Goal: Find specific page/section: Find specific page/section

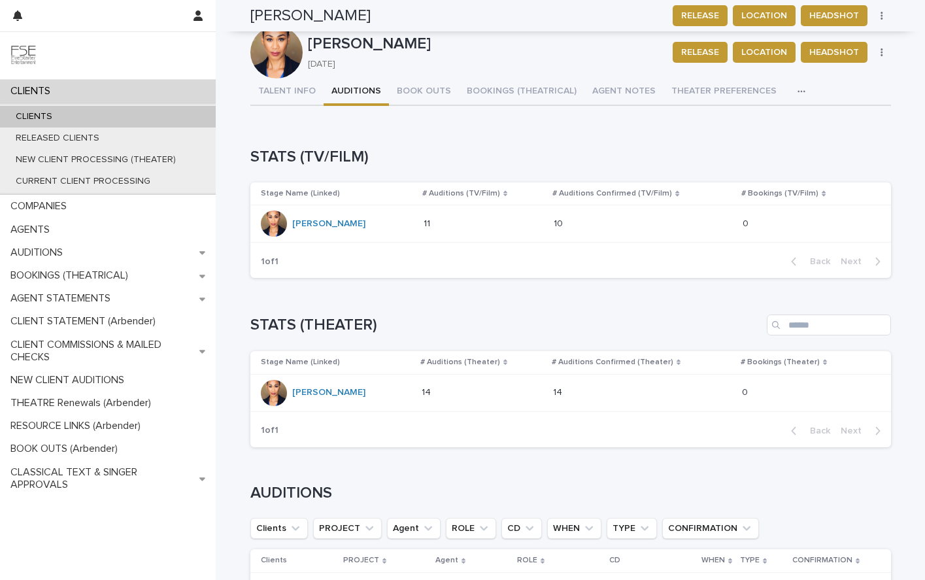
scroll to position [807, 0]
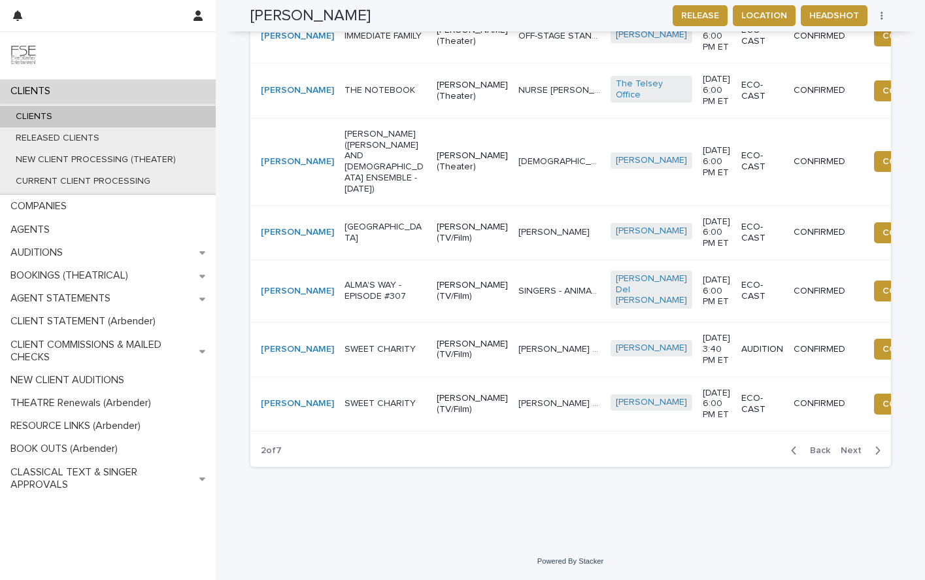
click at [35, 117] on p "CLIENTS" at bounding box center [33, 116] width 57 height 11
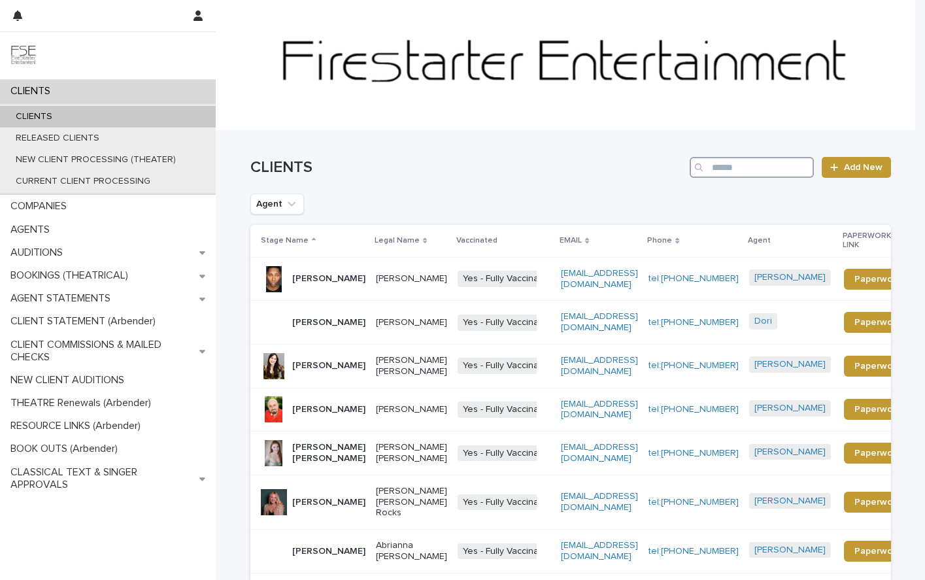
click at [736, 167] on input "Search" at bounding box center [751, 167] width 124 height 21
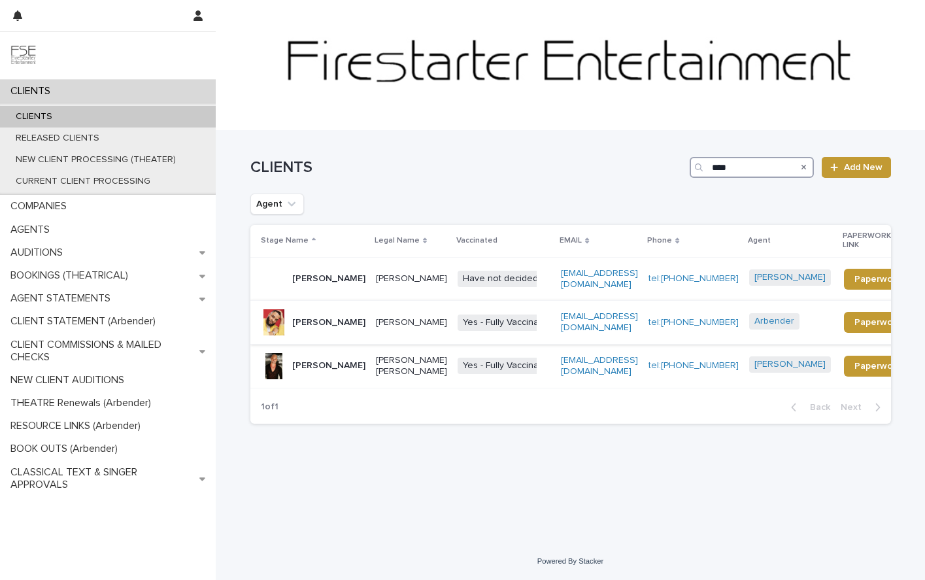
type input "****"
click at [376, 328] on p "[PERSON_NAME]" at bounding box center [411, 322] width 71 height 11
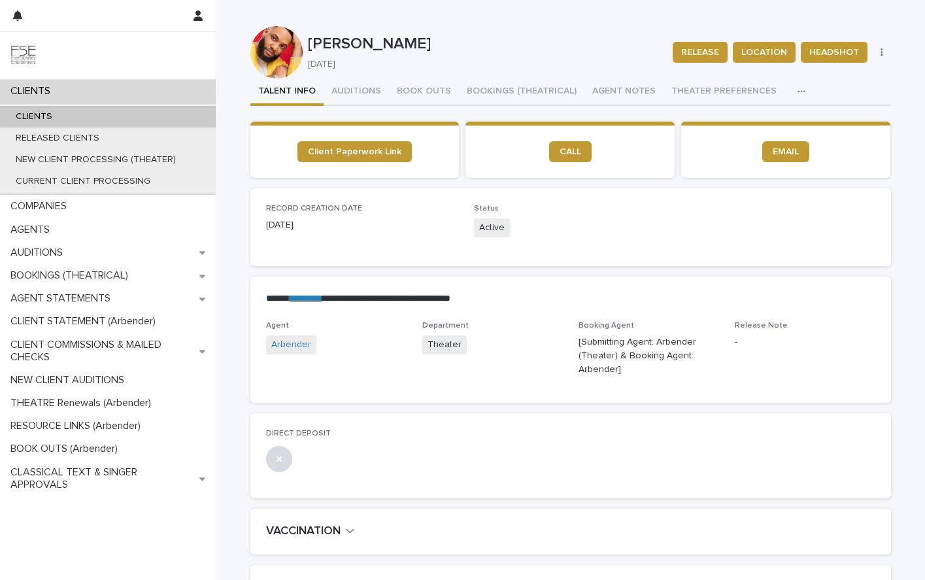
click at [797, 88] on icon "button" at bounding box center [801, 91] width 8 height 9
click at [695, 122] on span "LINKS (REELS, RESUME & BREAKDOWN PROFILES)" at bounding box center [690, 125] width 210 height 9
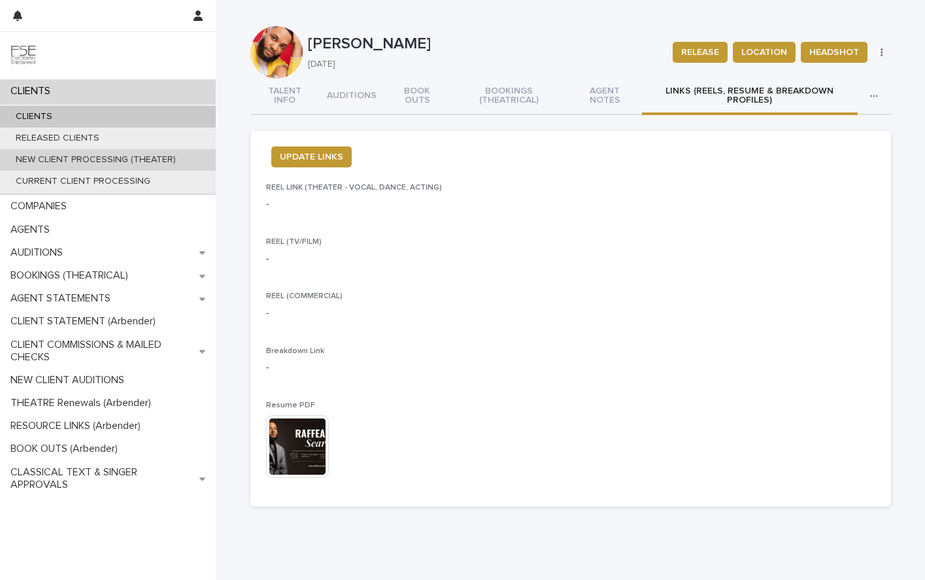
click at [60, 160] on p "NEW CLIENT PROCESSING (THEATER)" at bounding box center [95, 159] width 181 height 11
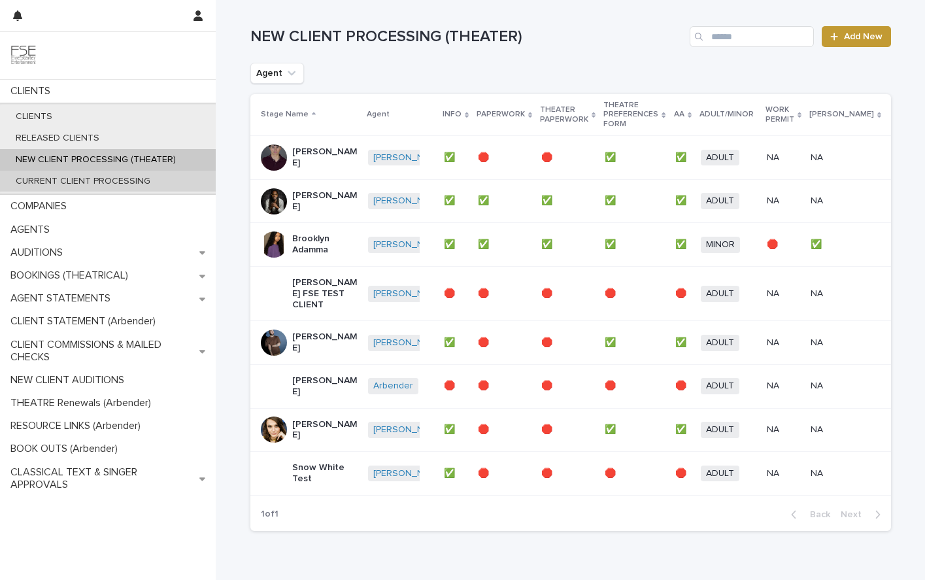
click at [92, 182] on p "CURRENT CLIENT PROCESSING" at bounding box center [82, 181] width 155 height 11
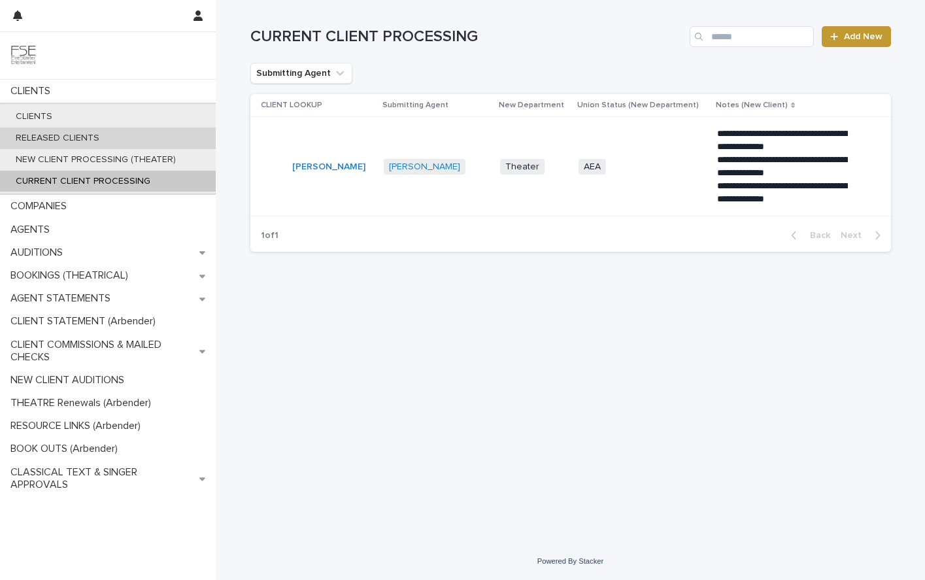
click at [72, 137] on p "RELEASED CLIENTS" at bounding box center [57, 138] width 105 height 11
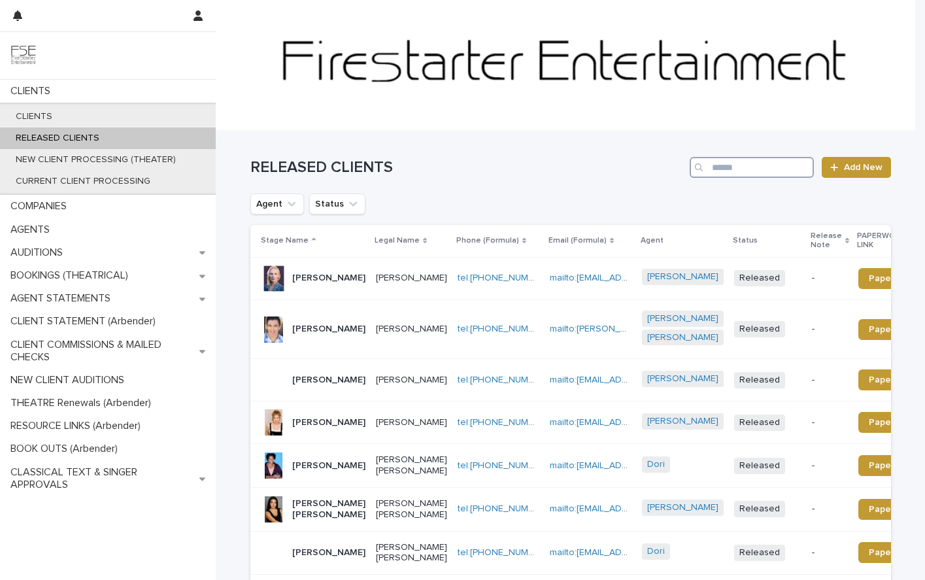
click at [773, 163] on input "Search" at bounding box center [751, 167] width 124 height 21
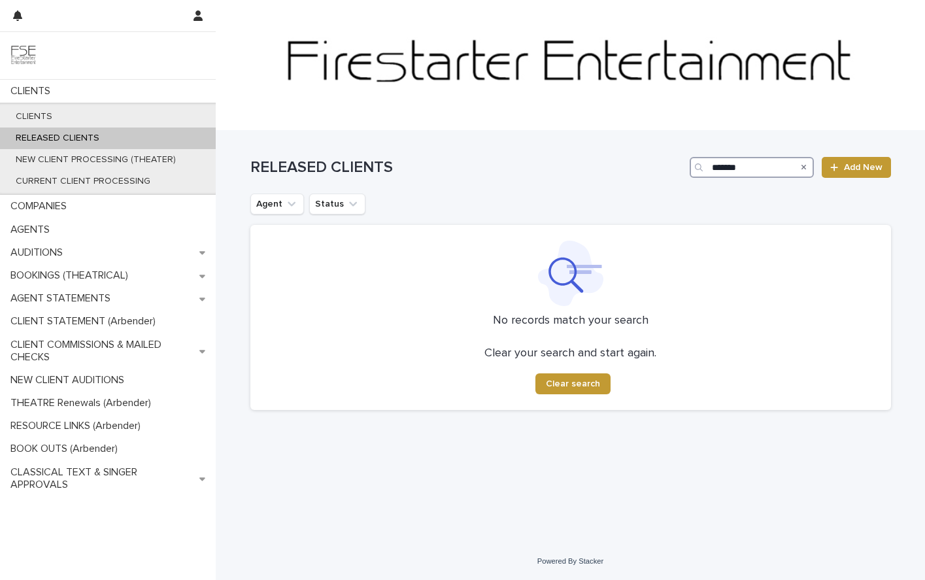
type input "*******"
